Goal: Transaction & Acquisition: Purchase product/service

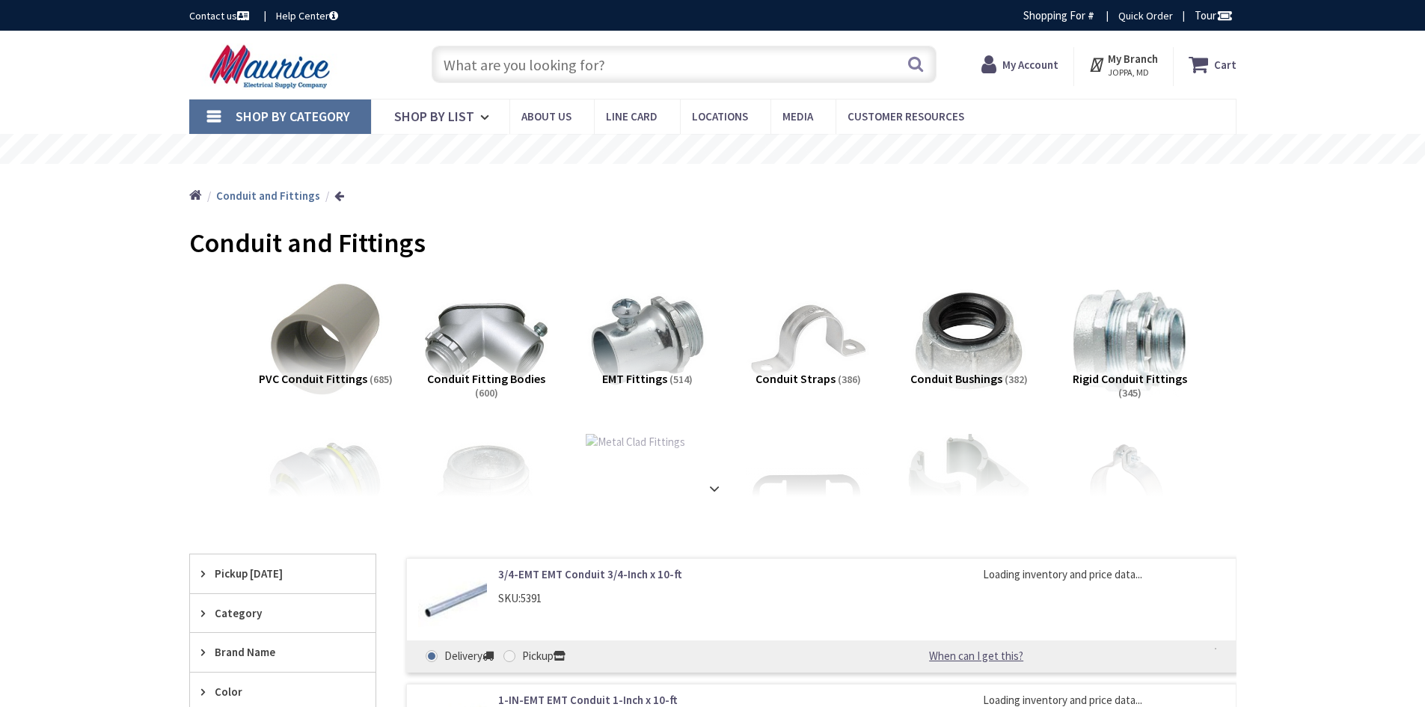
type input "[GEOGRAPHIC_DATA], [GEOGRAPHIC_DATA]"
click at [556, 69] on input "text" at bounding box center [684, 64] width 505 height 37
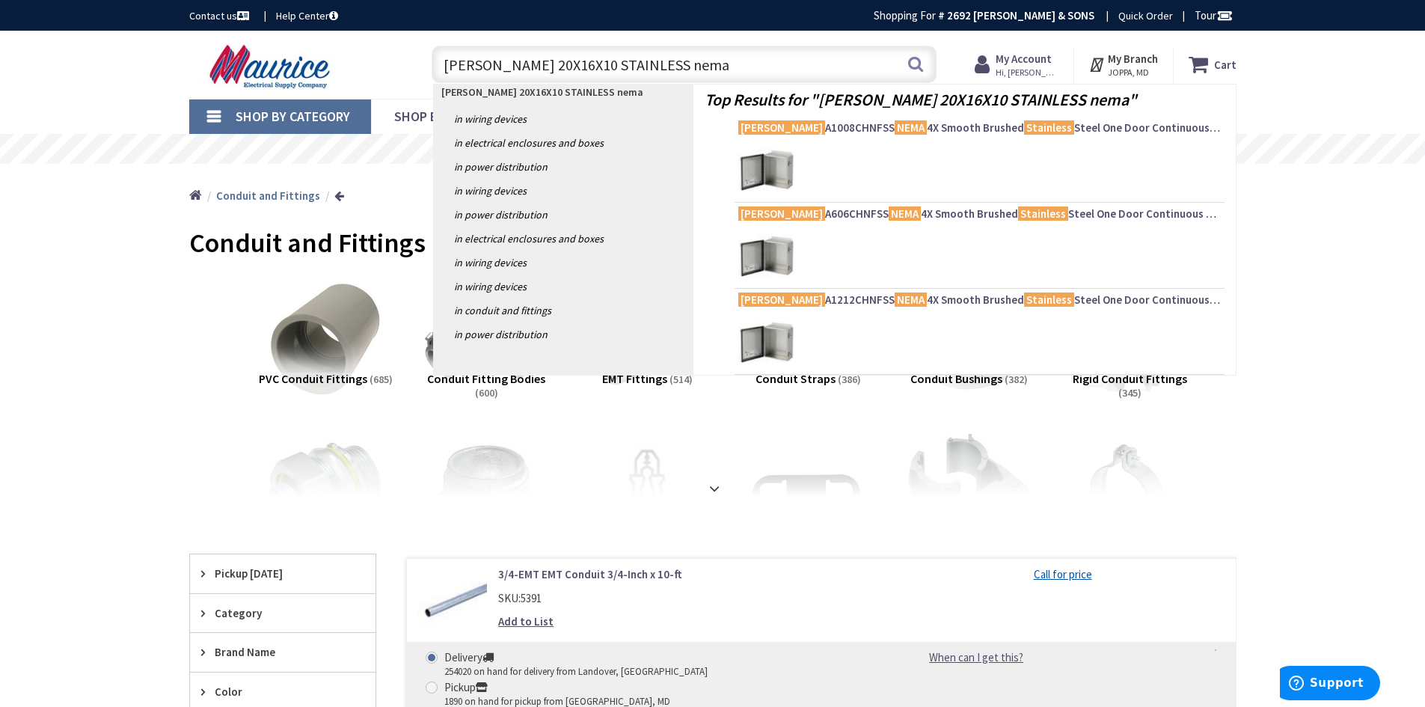
type input "[PERSON_NAME] 20X16X10 STAINLESS nema 4"
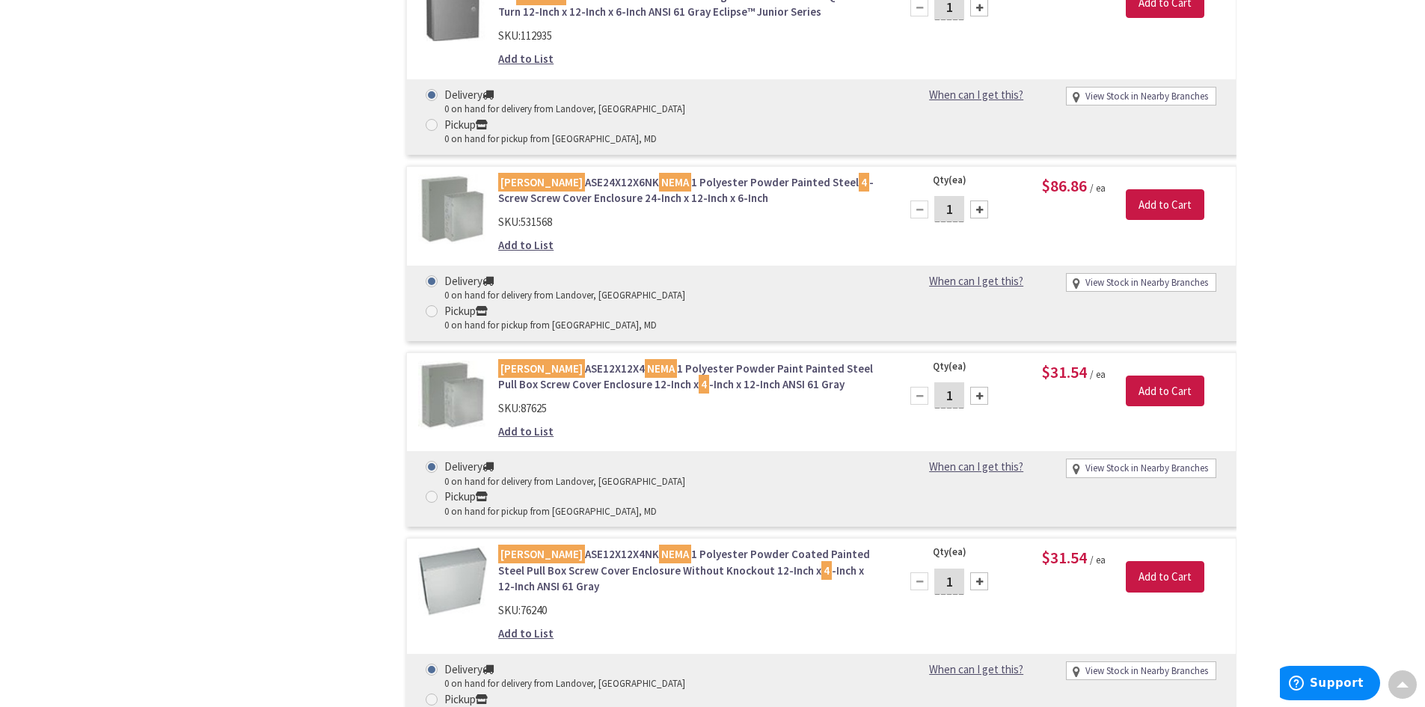
scroll to position [3442, 0]
